Goal: Check status

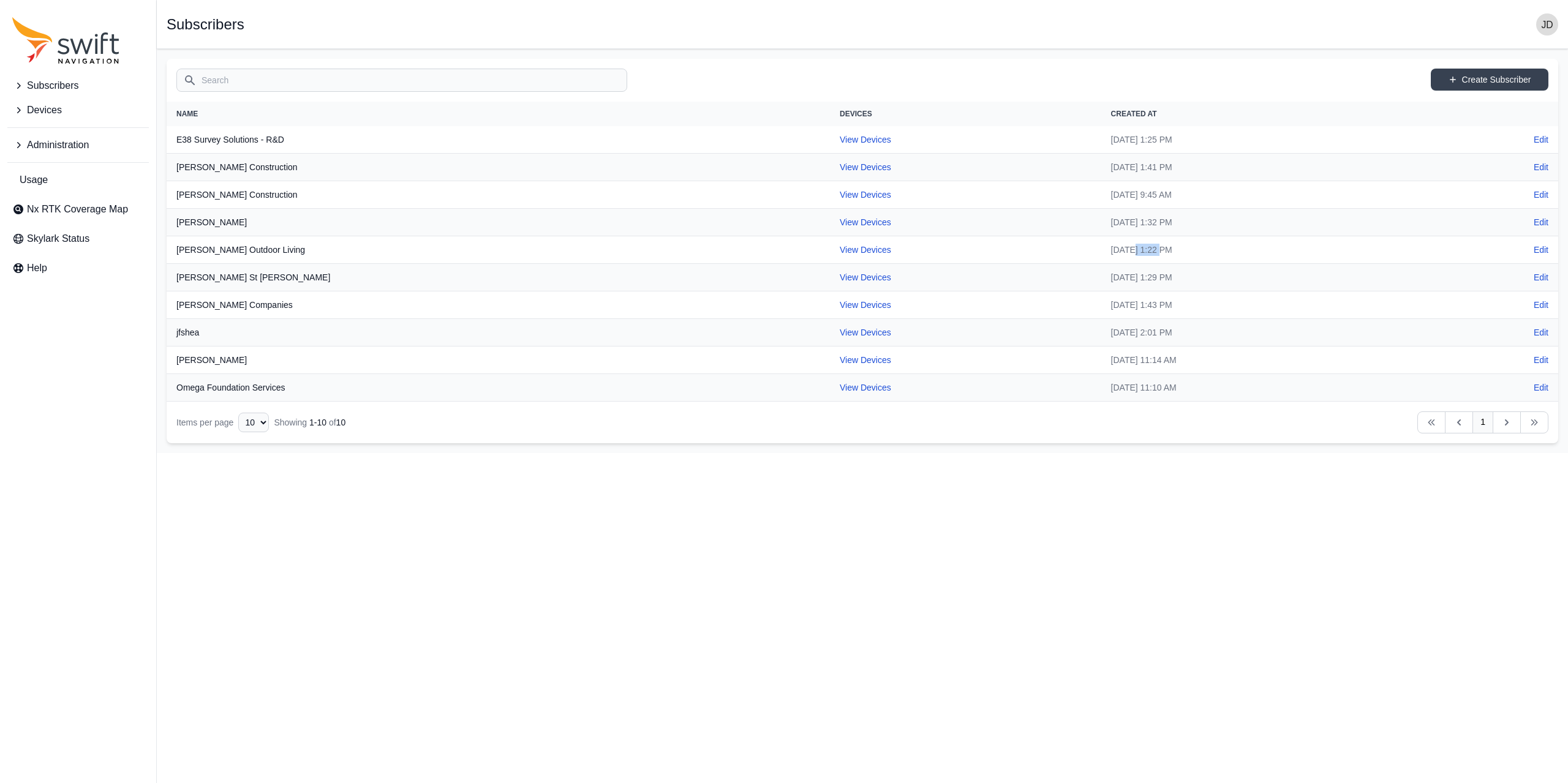
drag, startPoint x: 961, startPoint y: 253, endPoint x: 994, endPoint y: 248, distance: 33.4
click at [1101, 249] on td "[DATE] 1:22 PM" at bounding box center [1264, 250] width 326 height 28
drag, startPoint x: 969, startPoint y: 222, endPoint x: 991, endPoint y: 220, distance: 22.1
click at [1101, 222] on td "[DATE] 1:32 PM" at bounding box center [1264, 222] width 326 height 28
drag, startPoint x: 976, startPoint y: 253, endPoint x: 965, endPoint y: 251, distance: 11.2
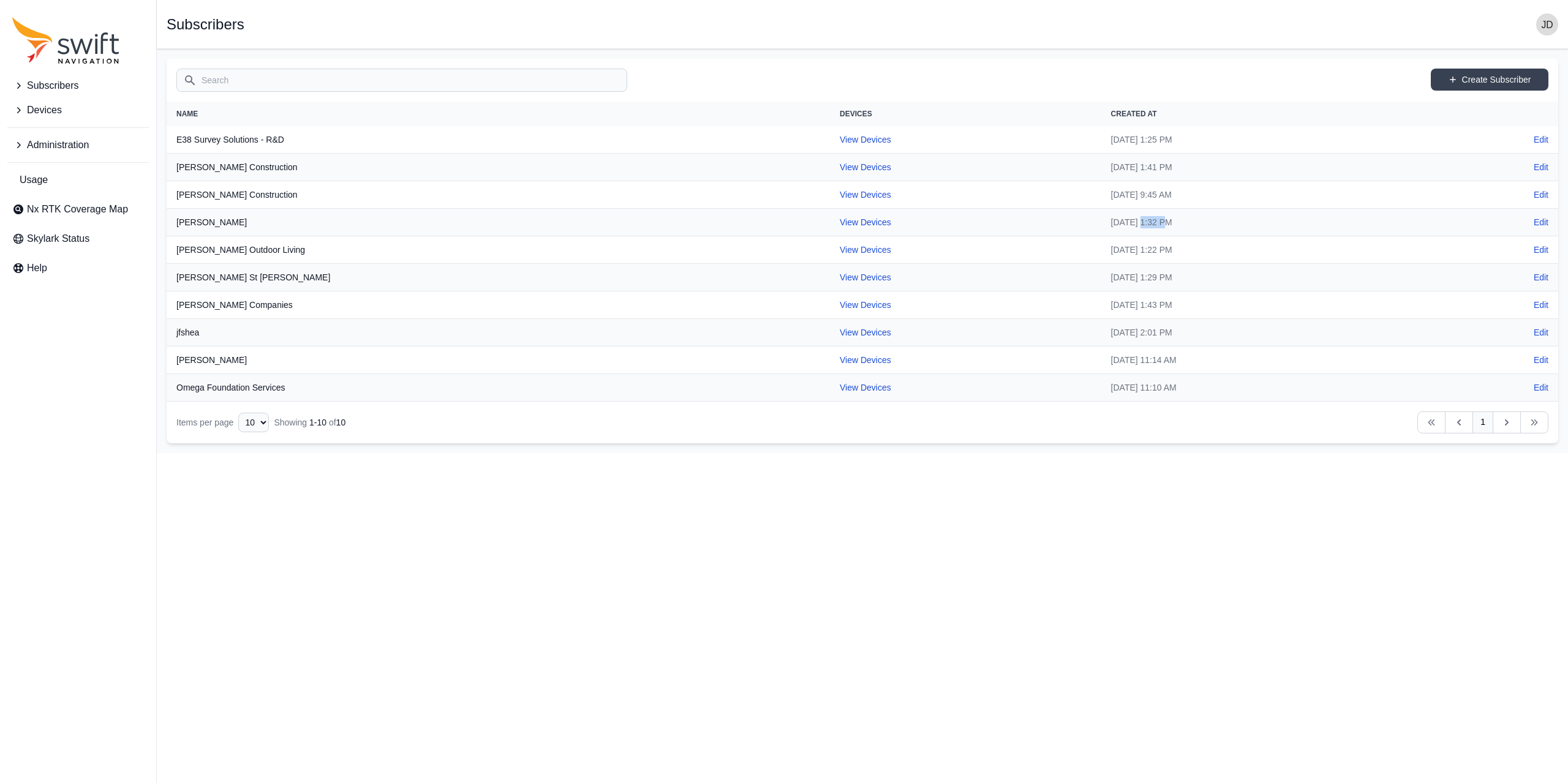
click at [1101, 251] on td "[DATE] 1:22 PM" at bounding box center [1264, 250] width 326 height 28
click at [839, 252] on link "View Devices" at bounding box center [865, 250] width 51 height 10
select select "1edd4574-ea9e-4d8c-90ed-a51c723beb30"
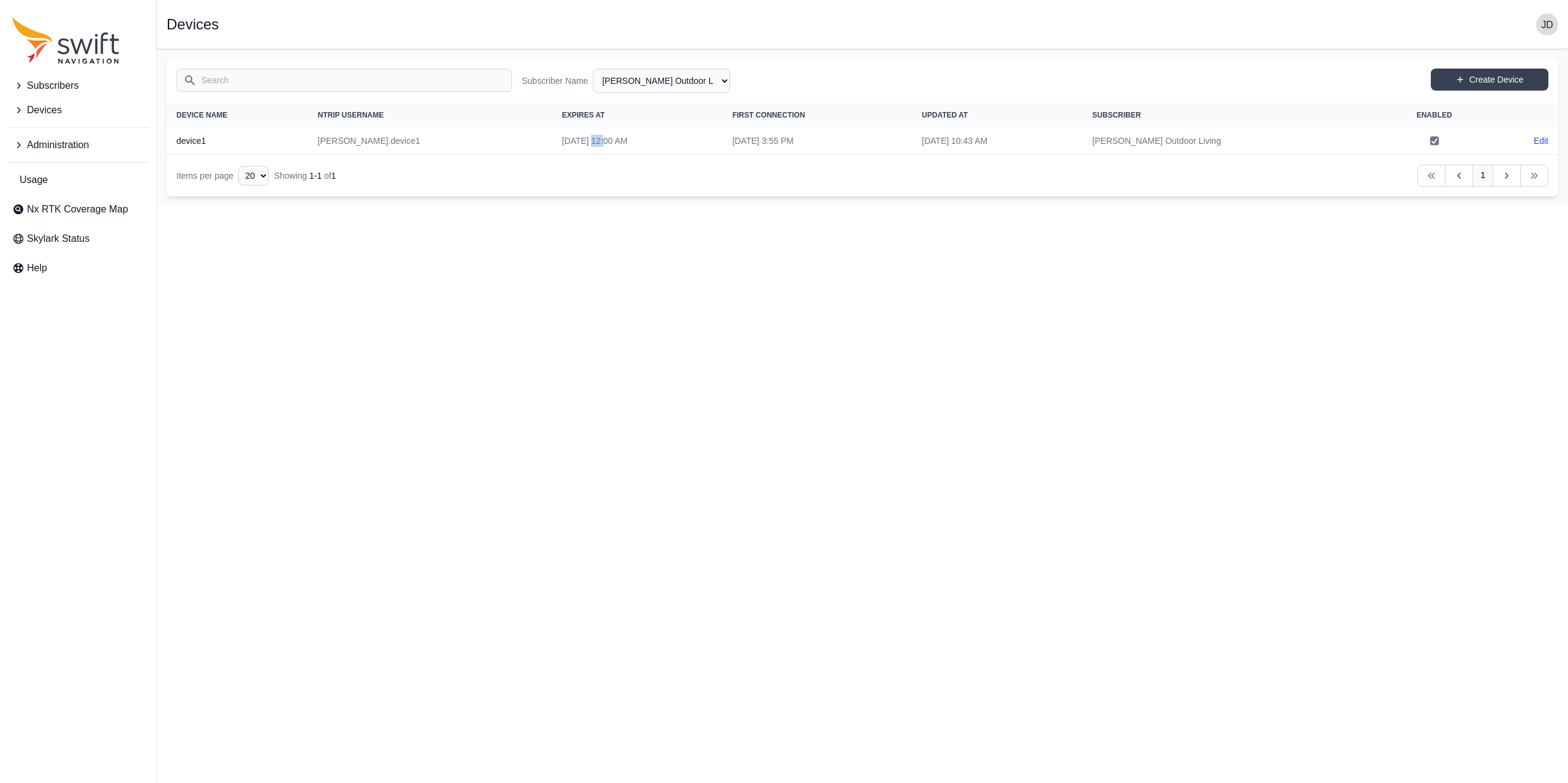
drag, startPoint x: 505, startPoint y: 142, endPoint x: 519, endPoint y: 142, distance: 14.0
click at [552, 142] on td "[DATE] 12:00 AM" at bounding box center [637, 141] width 170 height 28
drag, startPoint x: 722, startPoint y: 140, endPoint x: 749, endPoint y: 140, distance: 27.0
click at [748, 140] on td "[DATE] 3:55 PM" at bounding box center [817, 141] width 190 height 28
click at [677, 86] on select "All Subscribers E38 Survey Solutions - R&D [PERSON_NAME] Construction [PERSON_N…" at bounding box center [661, 80] width 137 height 24
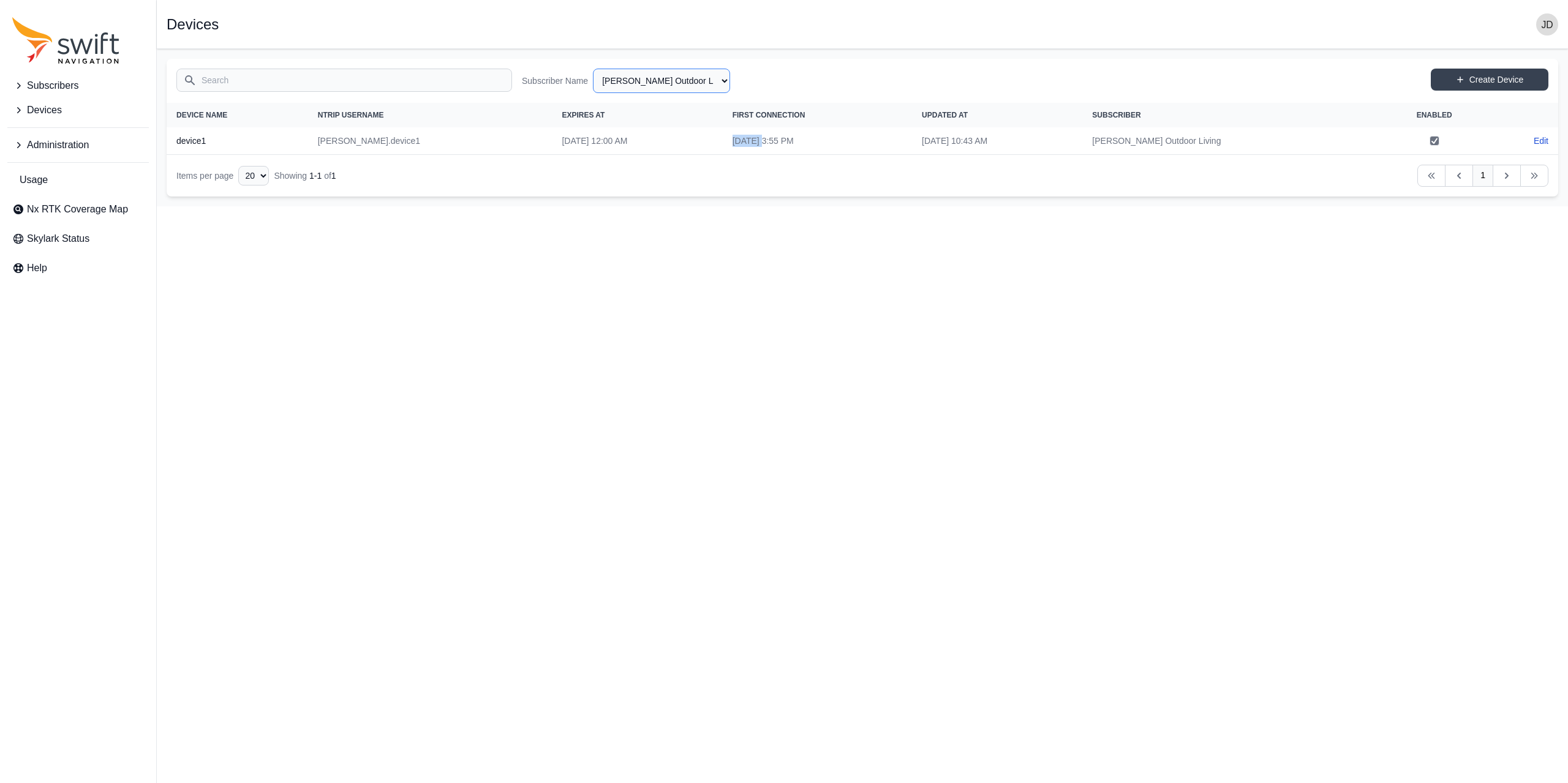
click at [677, 86] on select "All Subscribers E38 Survey Solutions - R&D [PERSON_NAME] Construction [PERSON_N…" at bounding box center [661, 80] width 137 height 24
click at [761, 130] on td "[DATE] 3:55 PM" at bounding box center [817, 141] width 190 height 28
click at [1013, 143] on td "[DATE] 10:43 AM" at bounding box center [997, 141] width 170 height 28
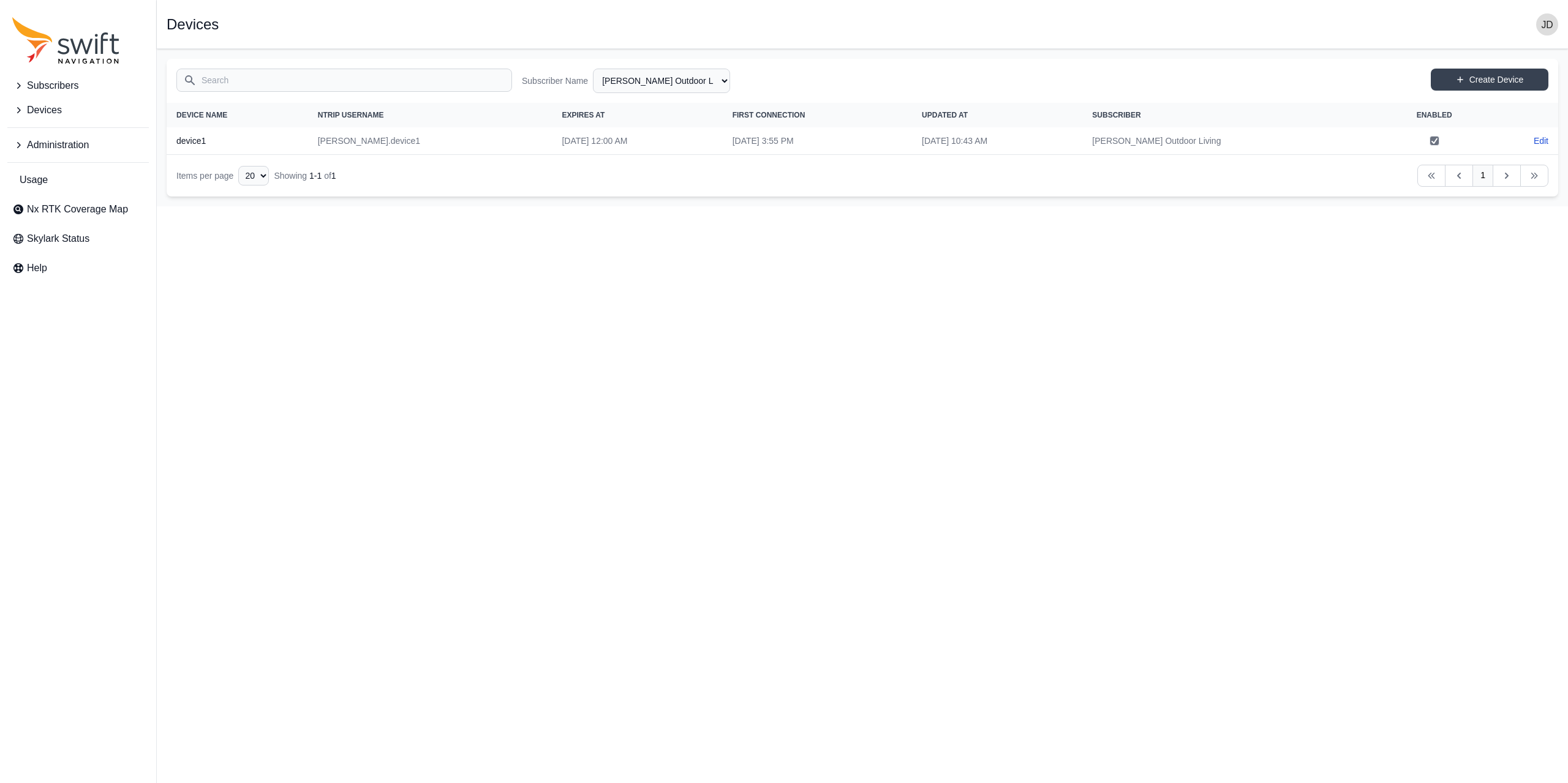
click at [1013, 143] on td "[DATE] 10:43 AM" at bounding box center [997, 141] width 170 height 28
click at [1234, 127] on td "[PERSON_NAME] Outdoor Living" at bounding box center [1230, 141] width 296 height 28
